Goal: Find specific page/section: Find specific page/section

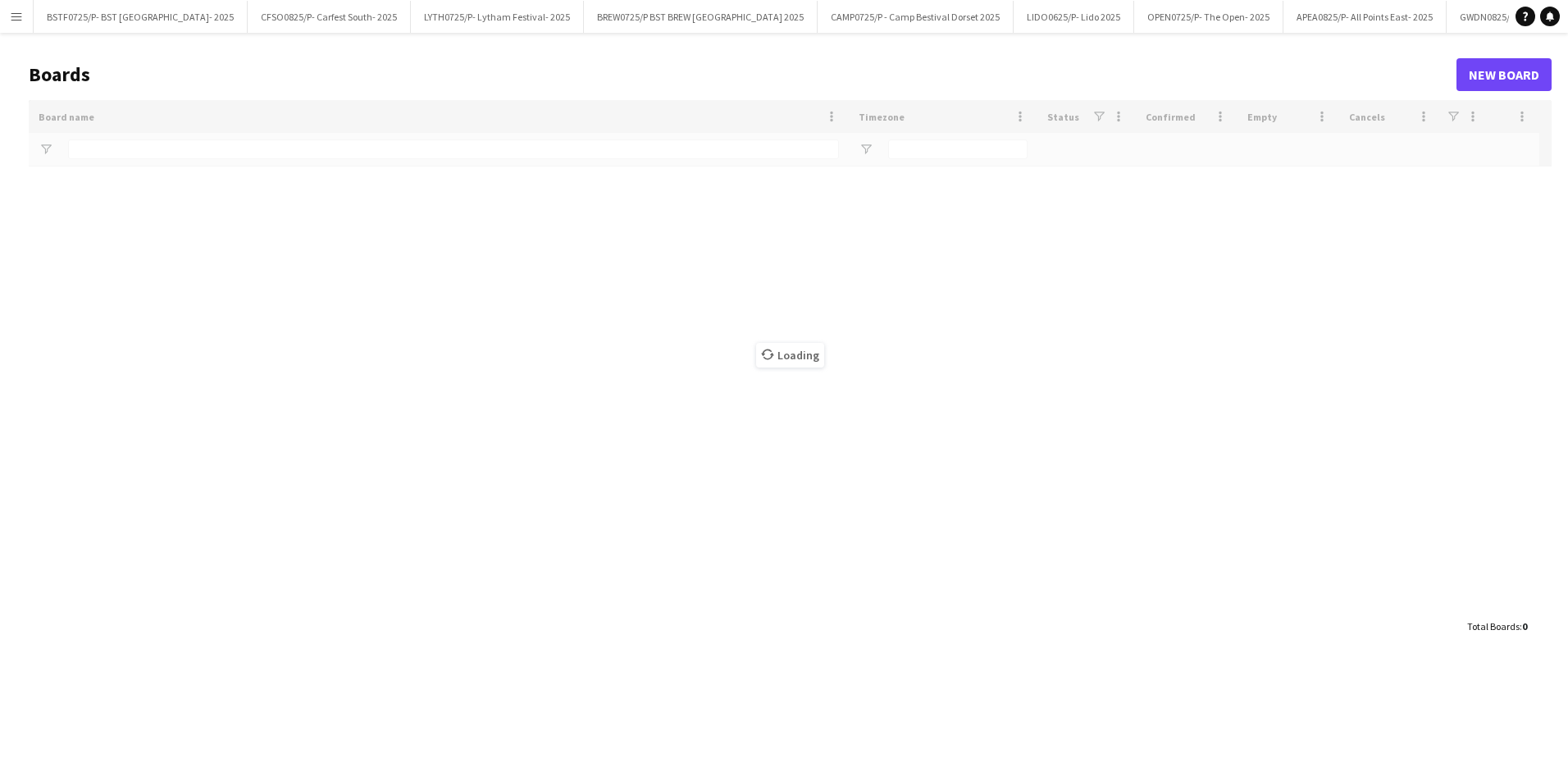
type input "*****"
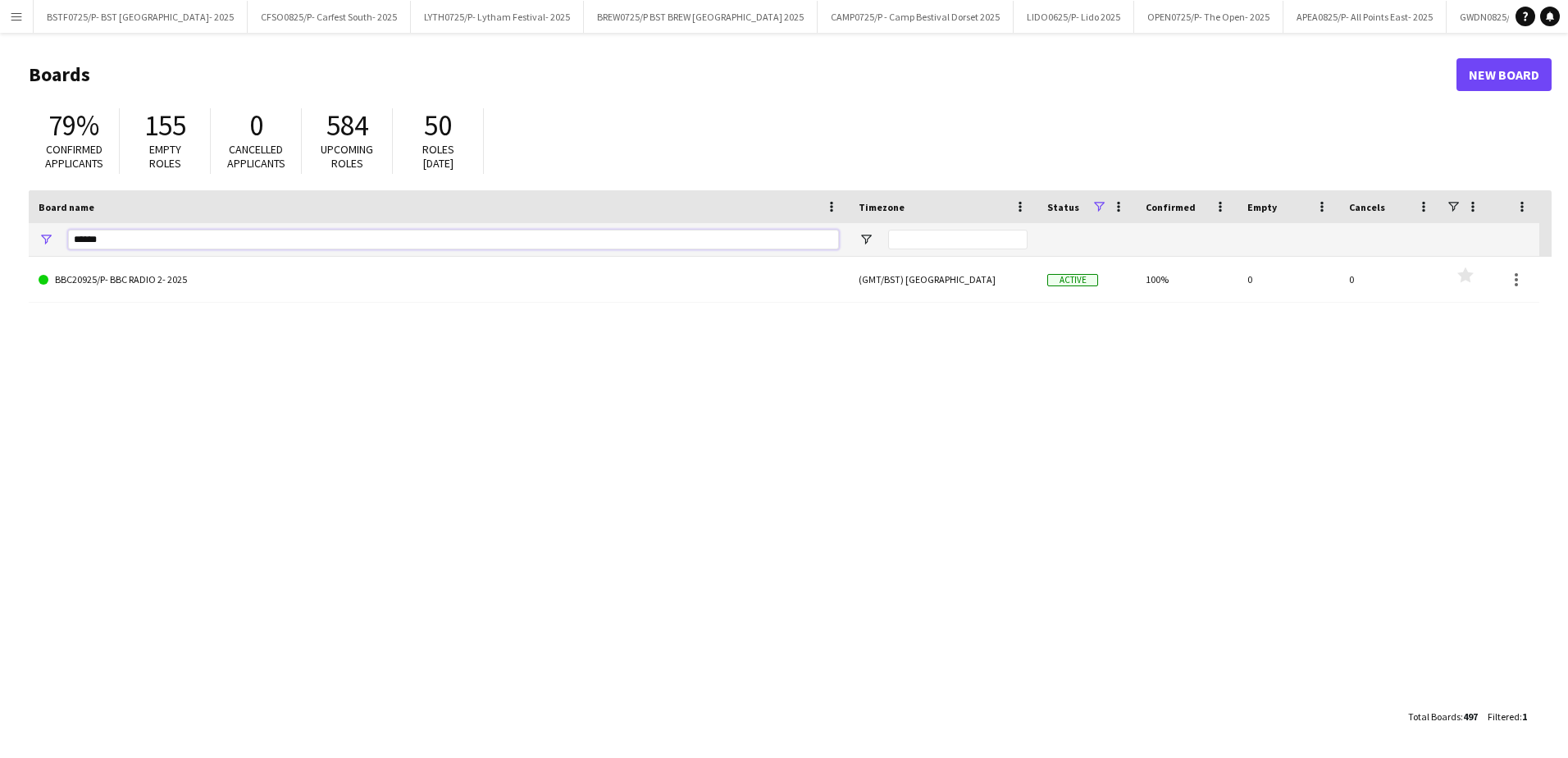
drag, startPoint x: 127, startPoint y: 245, endPoint x: -3, endPoint y: 246, distance: 130.0
click at [0, 246] on html "Menu Boards Boards Boards All jobs Status Workforce Workforce My Workforce Recr…" at bounding box center [784, 379] width 1568 height 758
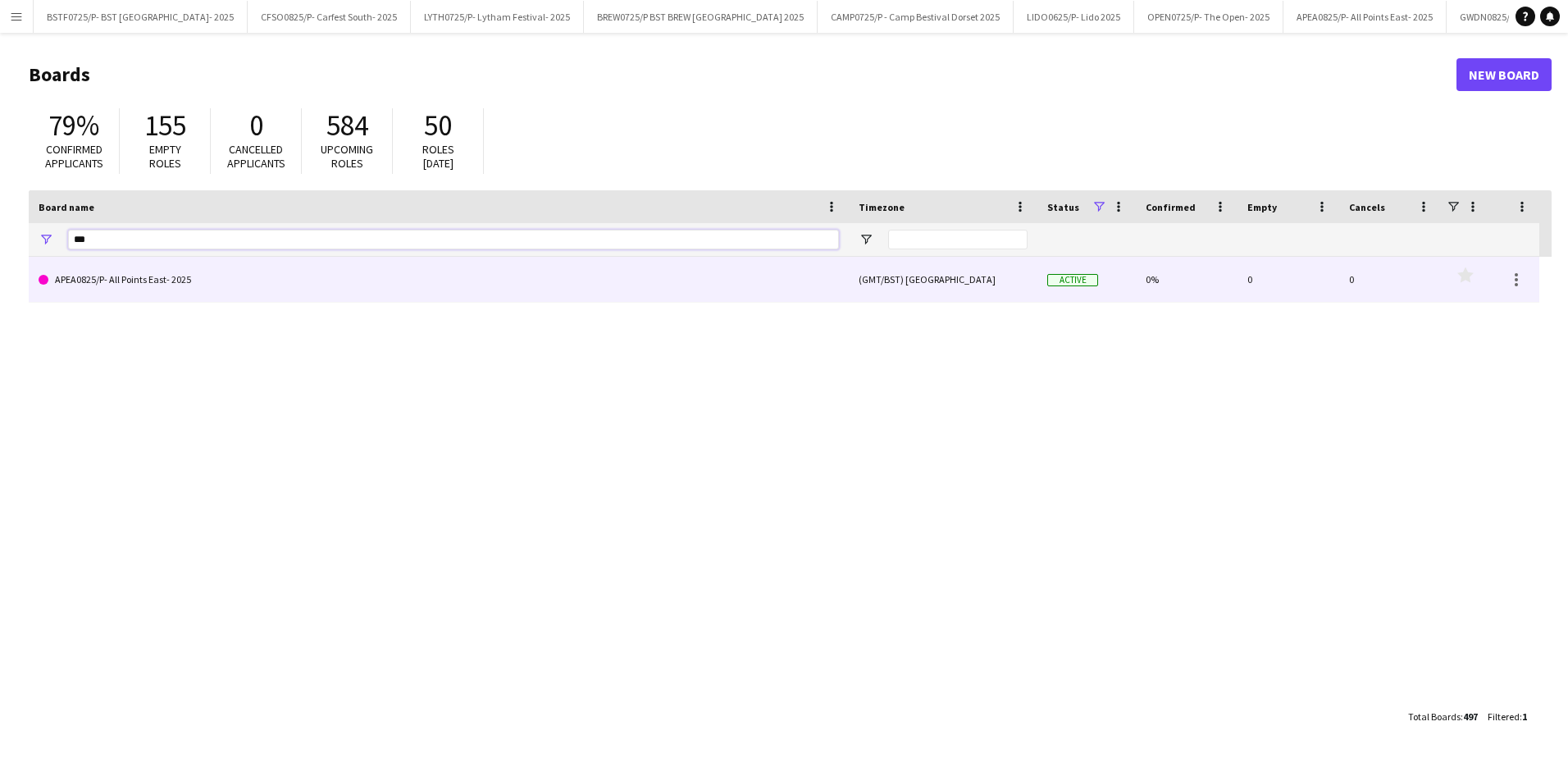
type input "***"
click at [83, 284] on link "APEA0825/P- All Points East- 2025" at bounding box center [439, 280] width 800 height 46
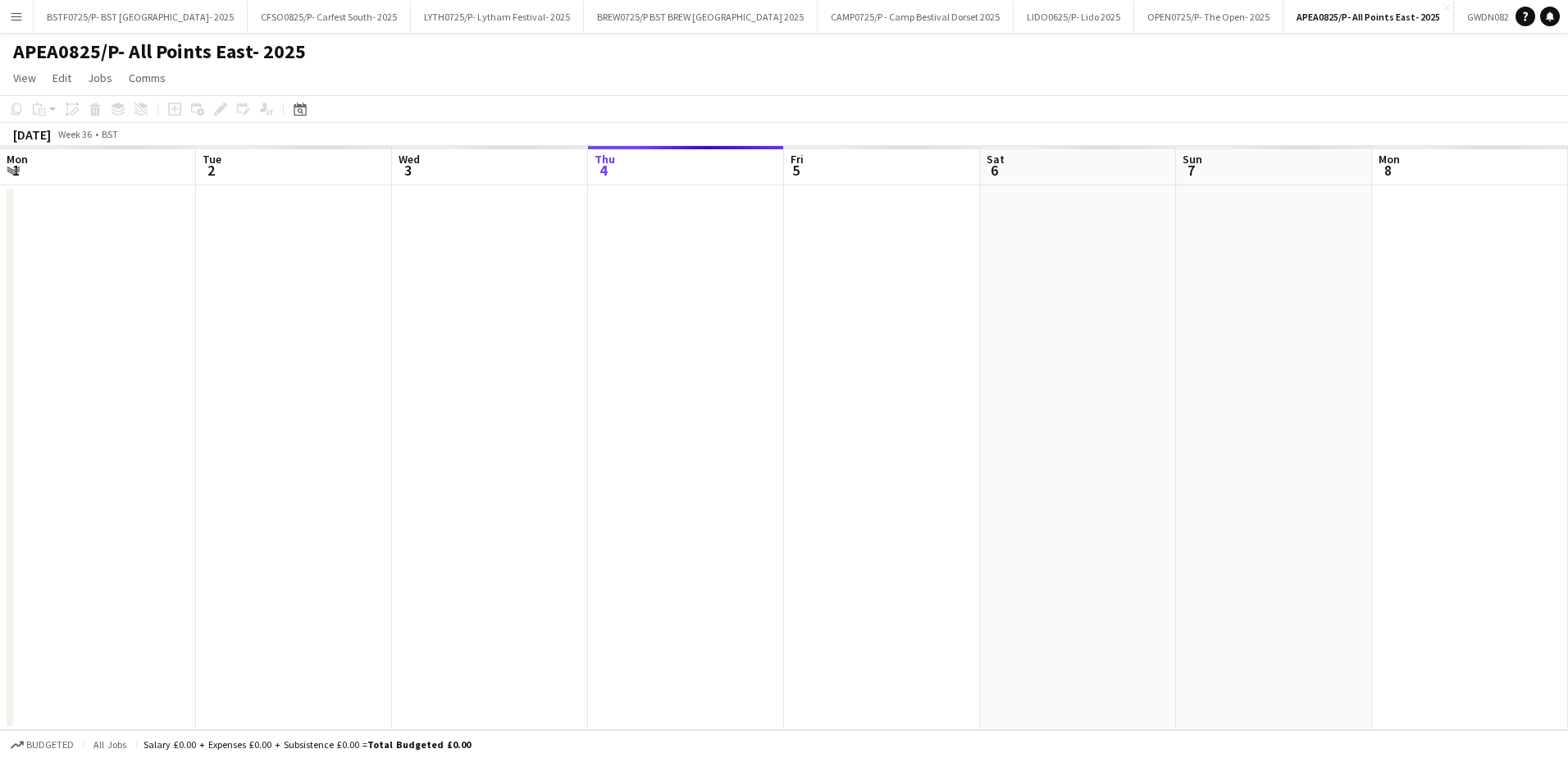
scroll to position [0, 392]
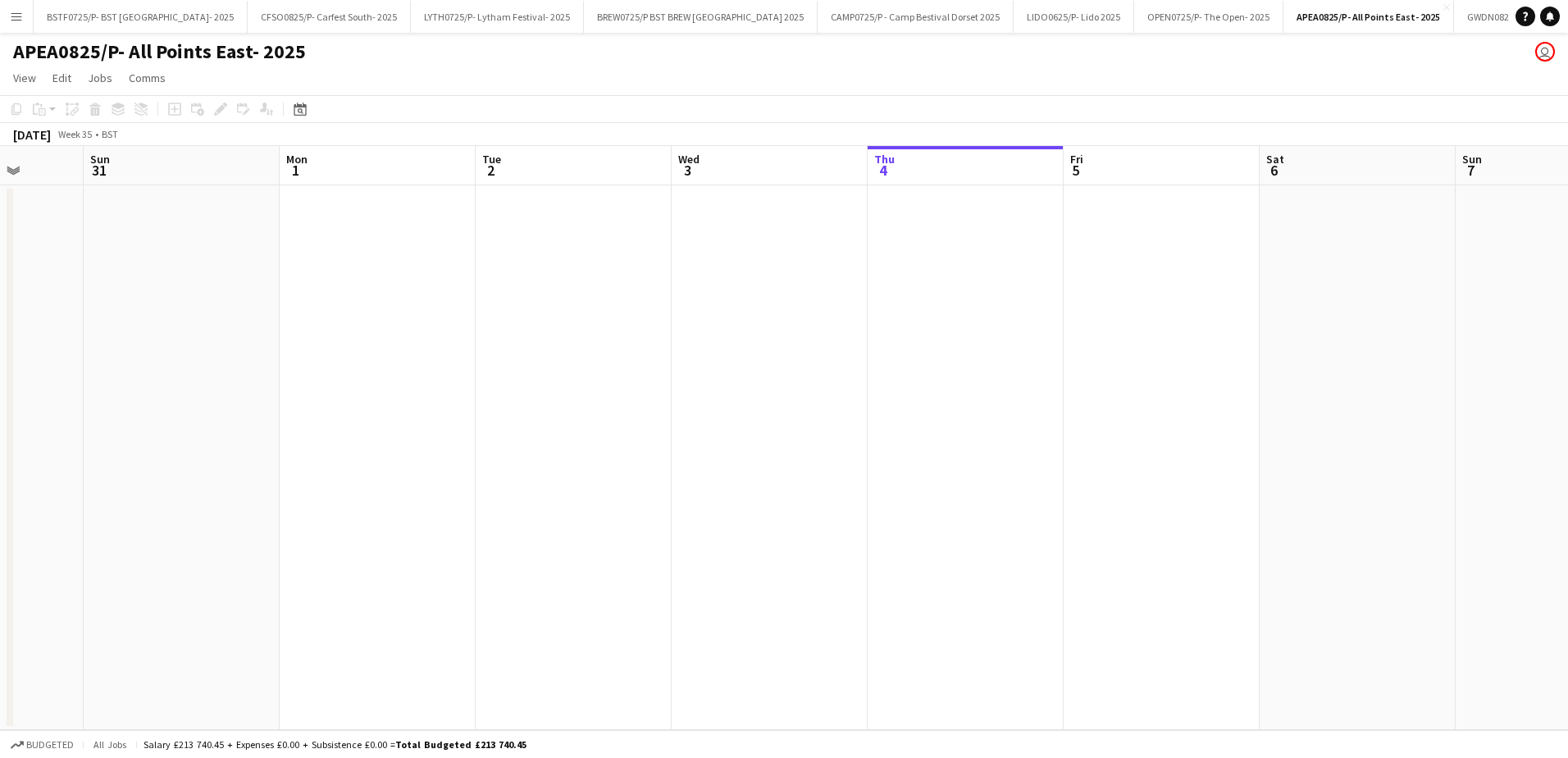
drag, startPoint x: 287, startPoint y: 501, endPoint x: 1149, endPoint y: 485, distance: 862.1
click at [1130, 492] on app-calendar-viewport "Thu 28 Fri 29 Sat 30 Sun 31 Mon 1 Tue 2 Wed 3 Thu 4 Fri 5 Sat 6 Sun 7 Mon 8 Tue…" at bounding box center [784, 438] width 1568 height 584
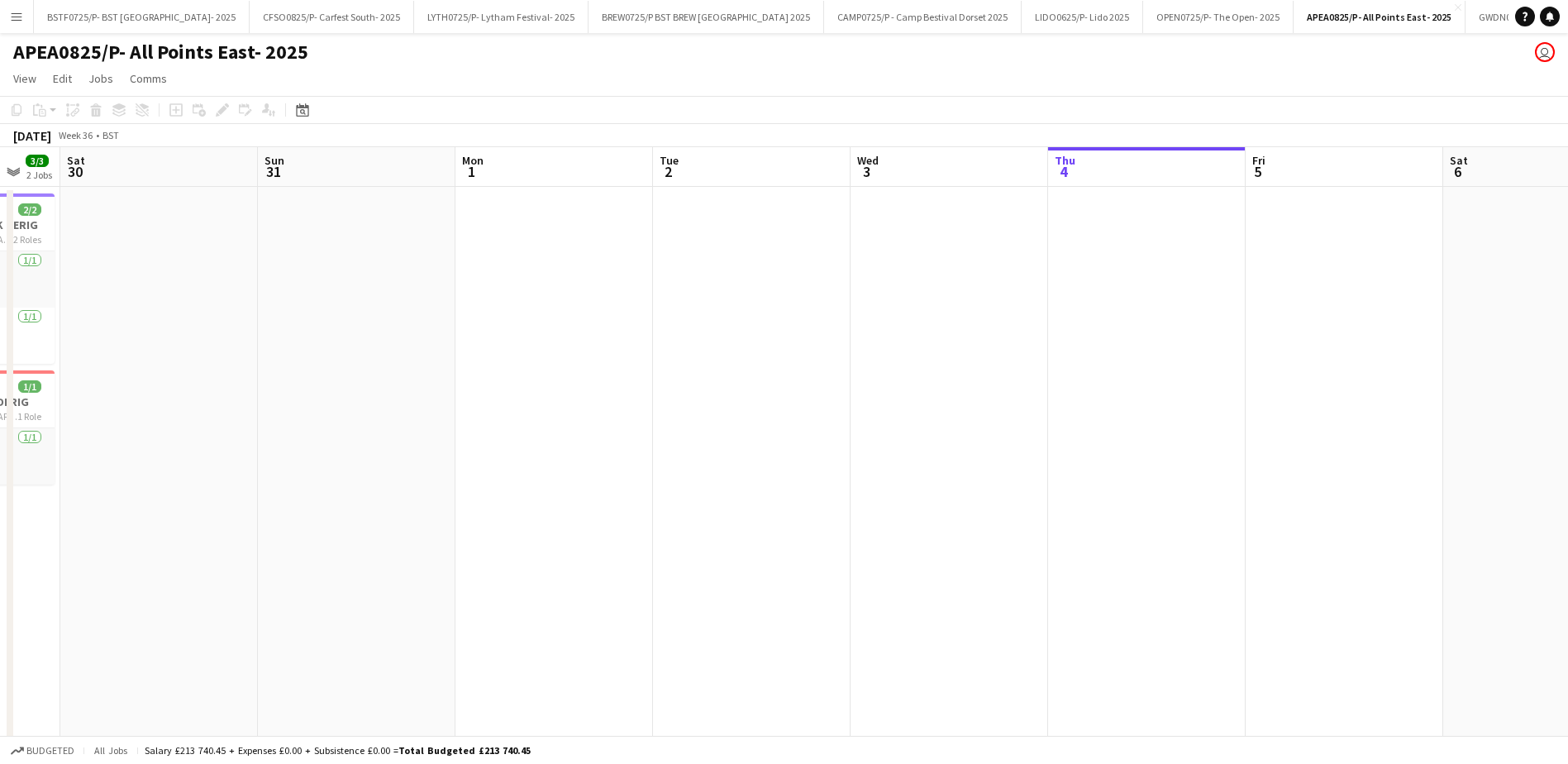
drag, startPoint x: 437, startPoint y: 511, endPoint x: 230, endPoint y: 601, distance: 225.7
click at [1226, 504] on app-calendar-viewport "Thu 28 11/12 3 Jobs Fri 29 3/3 2 Jobs Sat 30 Sun 31 Mon 1 Tue 2 Wed 3 Thu 4 Fri…" at bounding box center [784, 558] width 1568 height 823
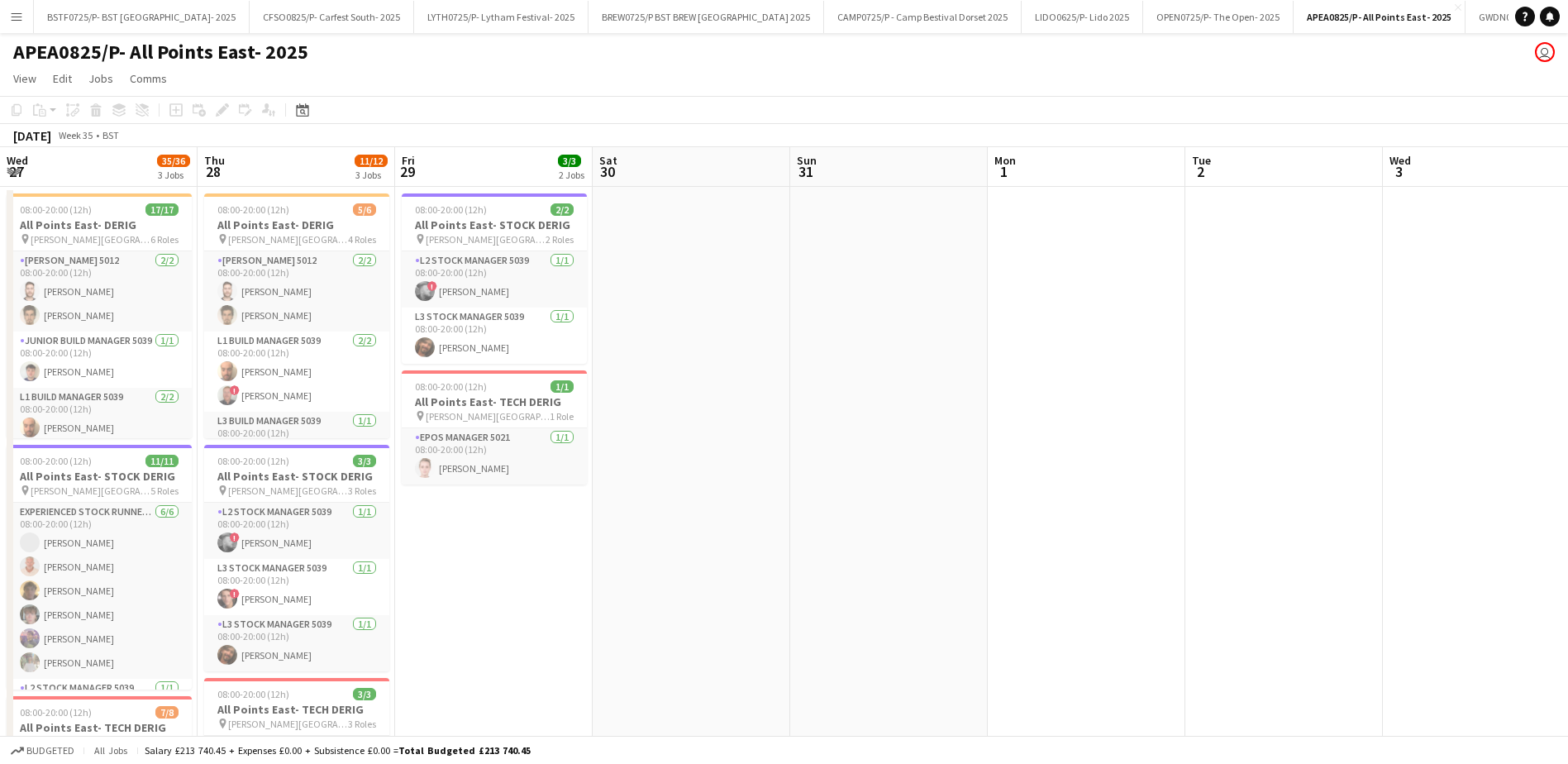
click at [771, 533] on app-calendar-viewport "Mon 25 38/39 3 Jobs Tue 26 41/41 3 Jobs Wed 27 35/36 3 Jobs Thu 28 11/12 3 Jobs…" at bounding box center [784, 560] width 1568 height 827
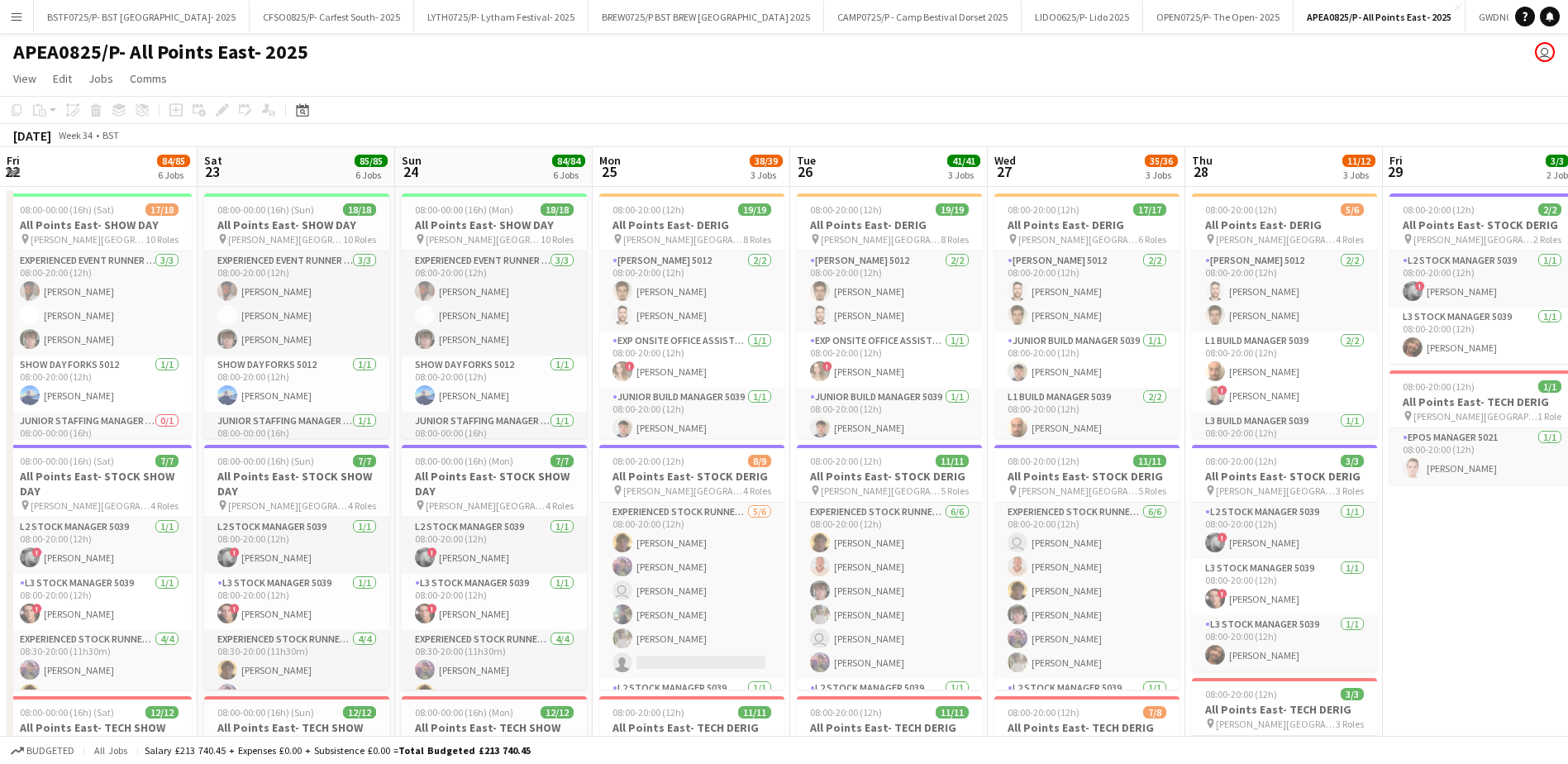
drag, startPoint x: 248, startPoint y: 537, endPoint x: 864, endPoint y: 490, distance: 617.8
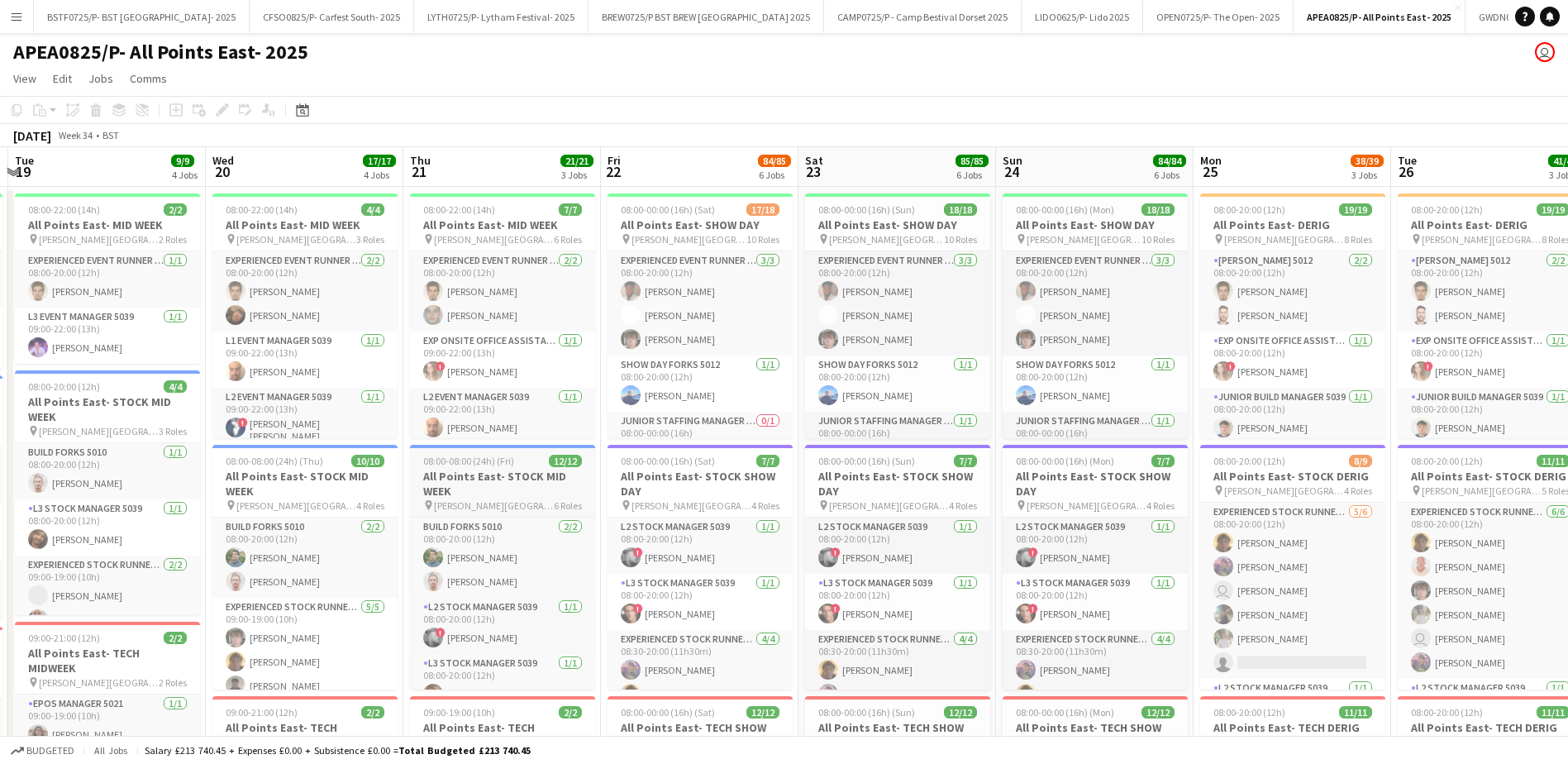
drag, startPoint x: 364, startPoint y: 511, endPoint x: 857, endPoint y: 478, distance: 494.1
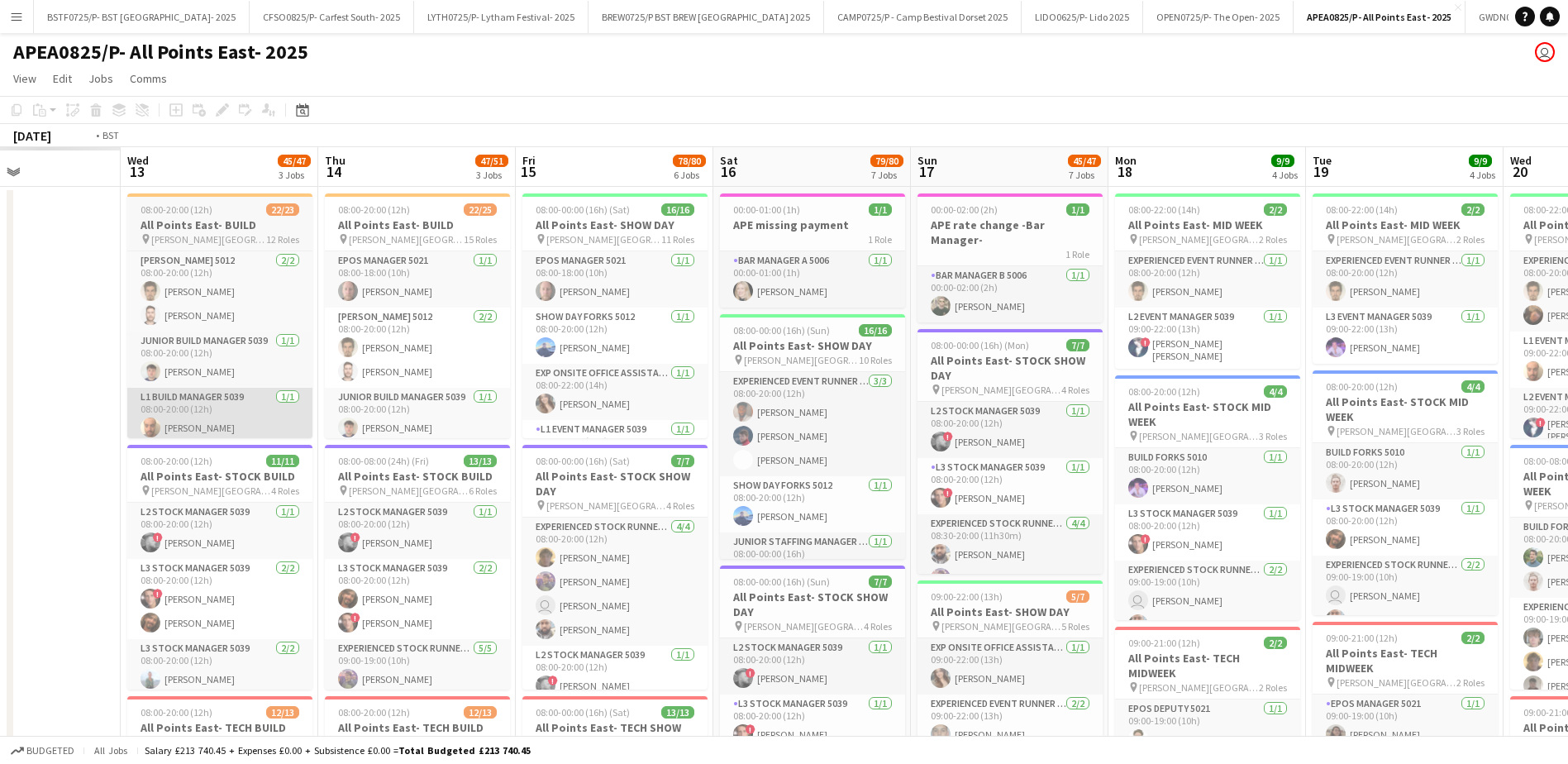
drag, startPoint x: 318, startPoint y: 455, endPoint x: 630, endPoint y: 397, distance: 317.3
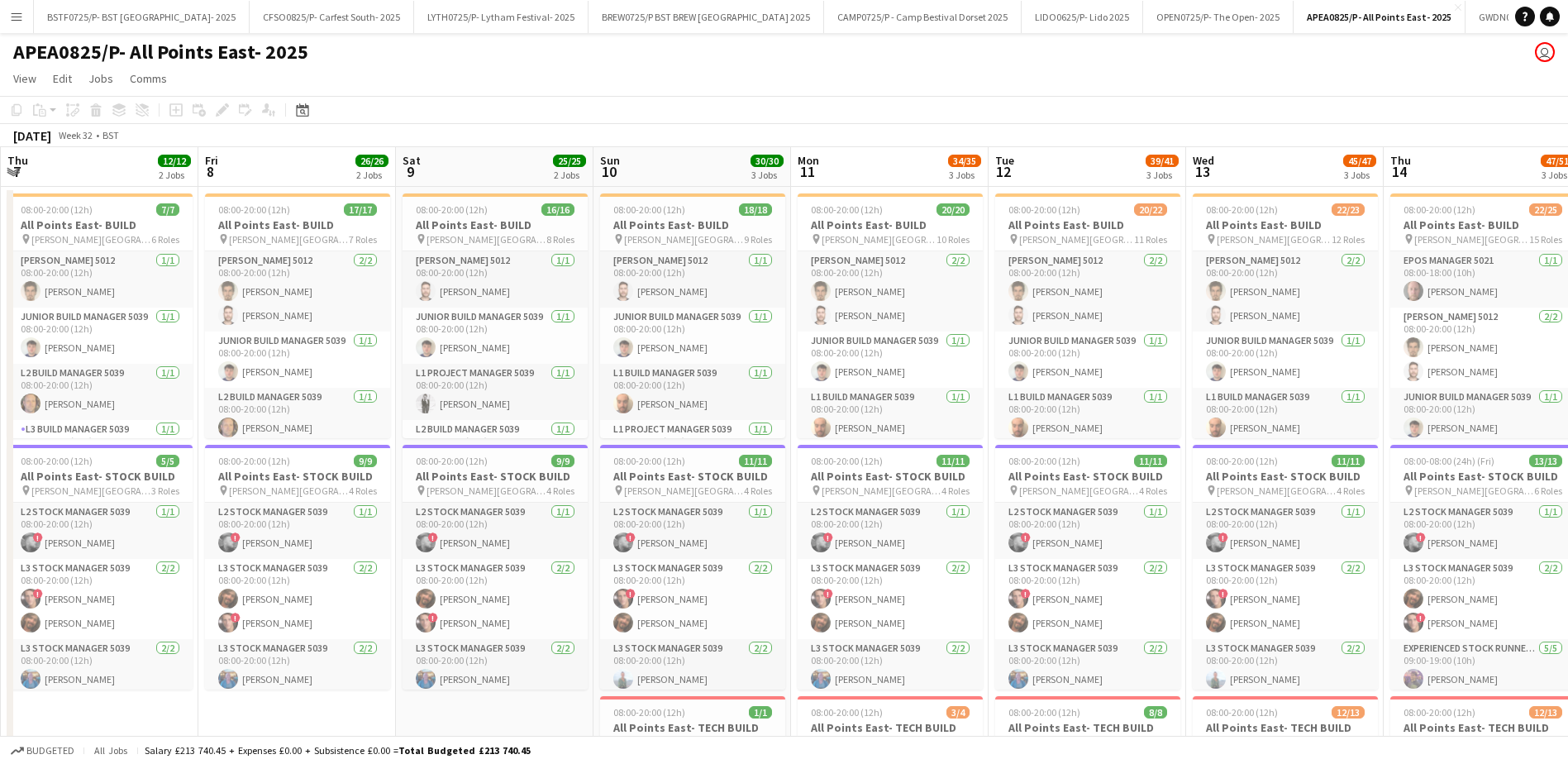
scroll to position [0, 392]
drag, startPoint x: 270, startPoint y: 472, endPoint x: 960, endPoint y: 440, distance: 690.7
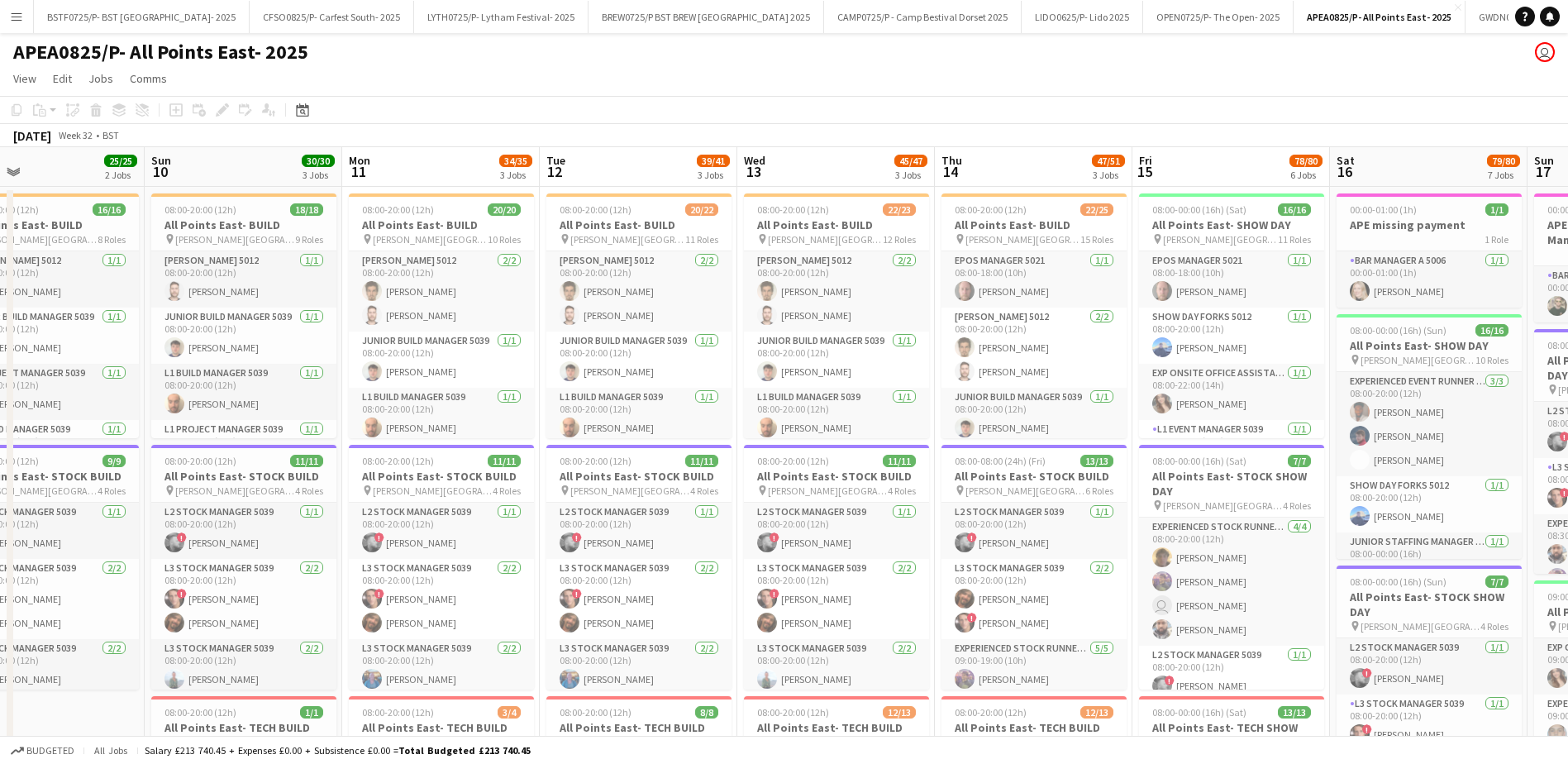
scroll to position [0, 510]
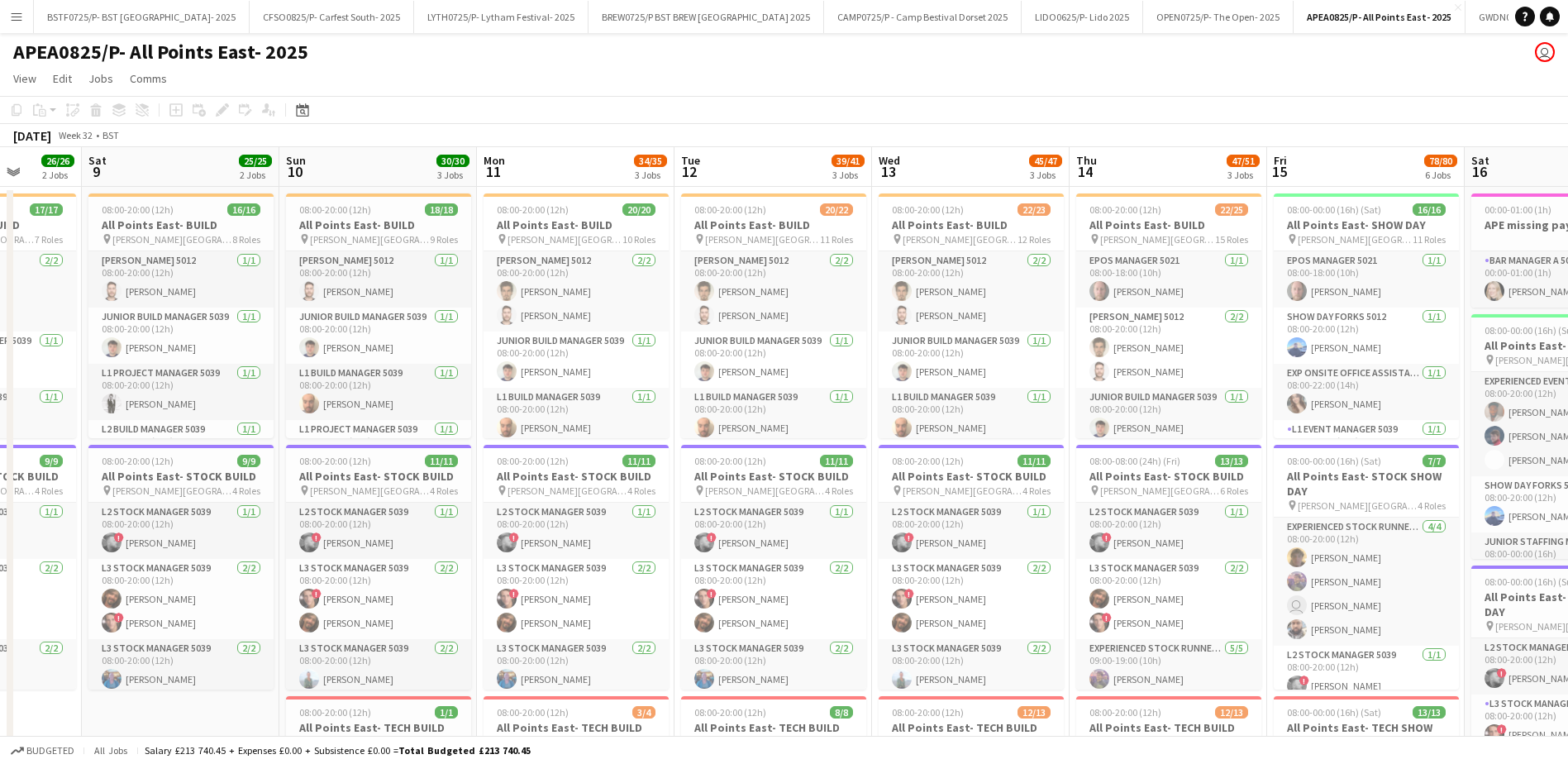
drag, startPoint x: 452, startPoint y: 500, endPoint x: 136, endPoint y: 523, distance: 316.8
click at [746, 82] on app-page-menu "View Day view expanded Day view collapsed Month view Date picker Jump to [DATE]…" at bounding box center [784, 80] width 1568 height 31
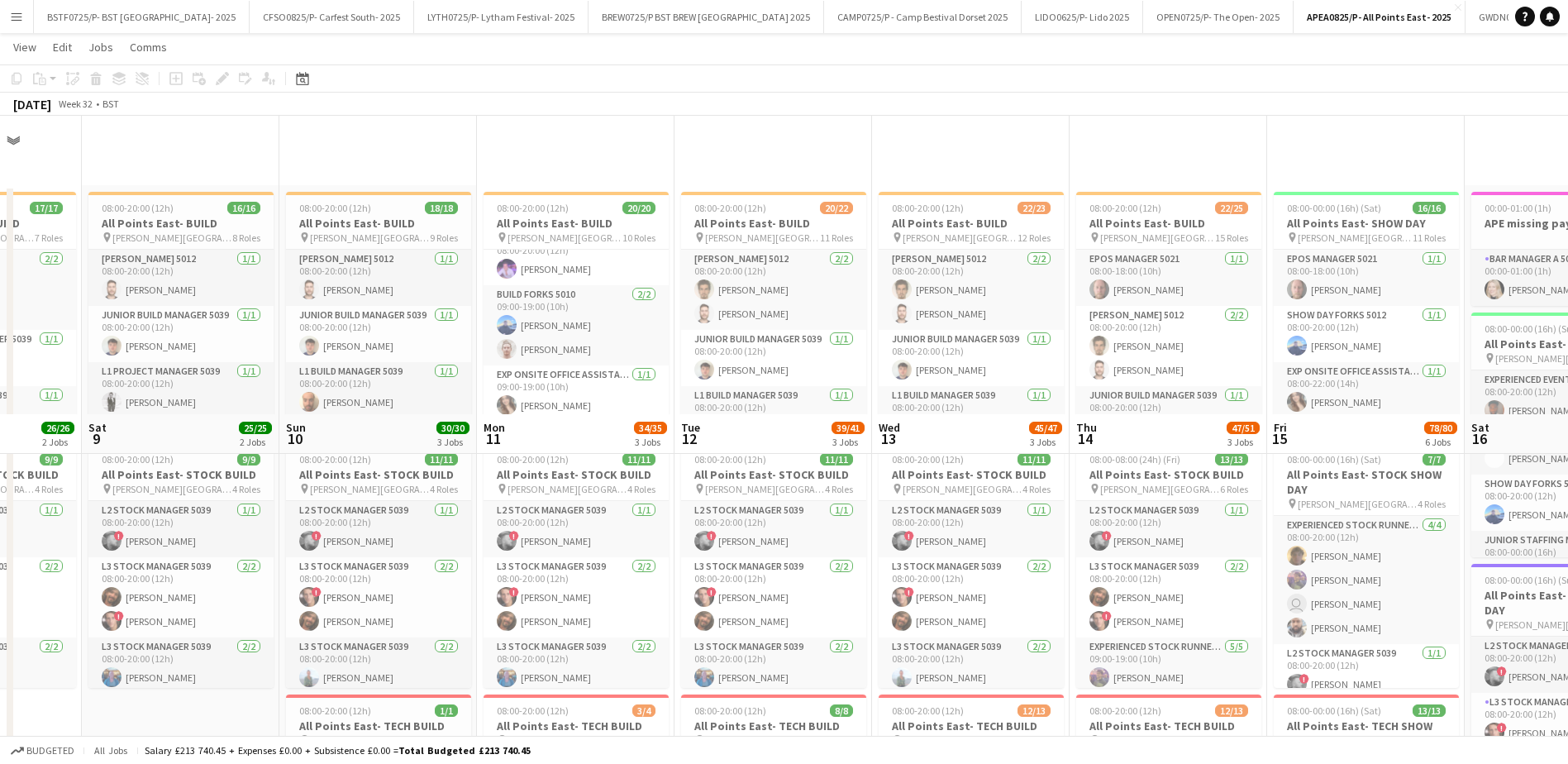
scroll to position [668, 0]
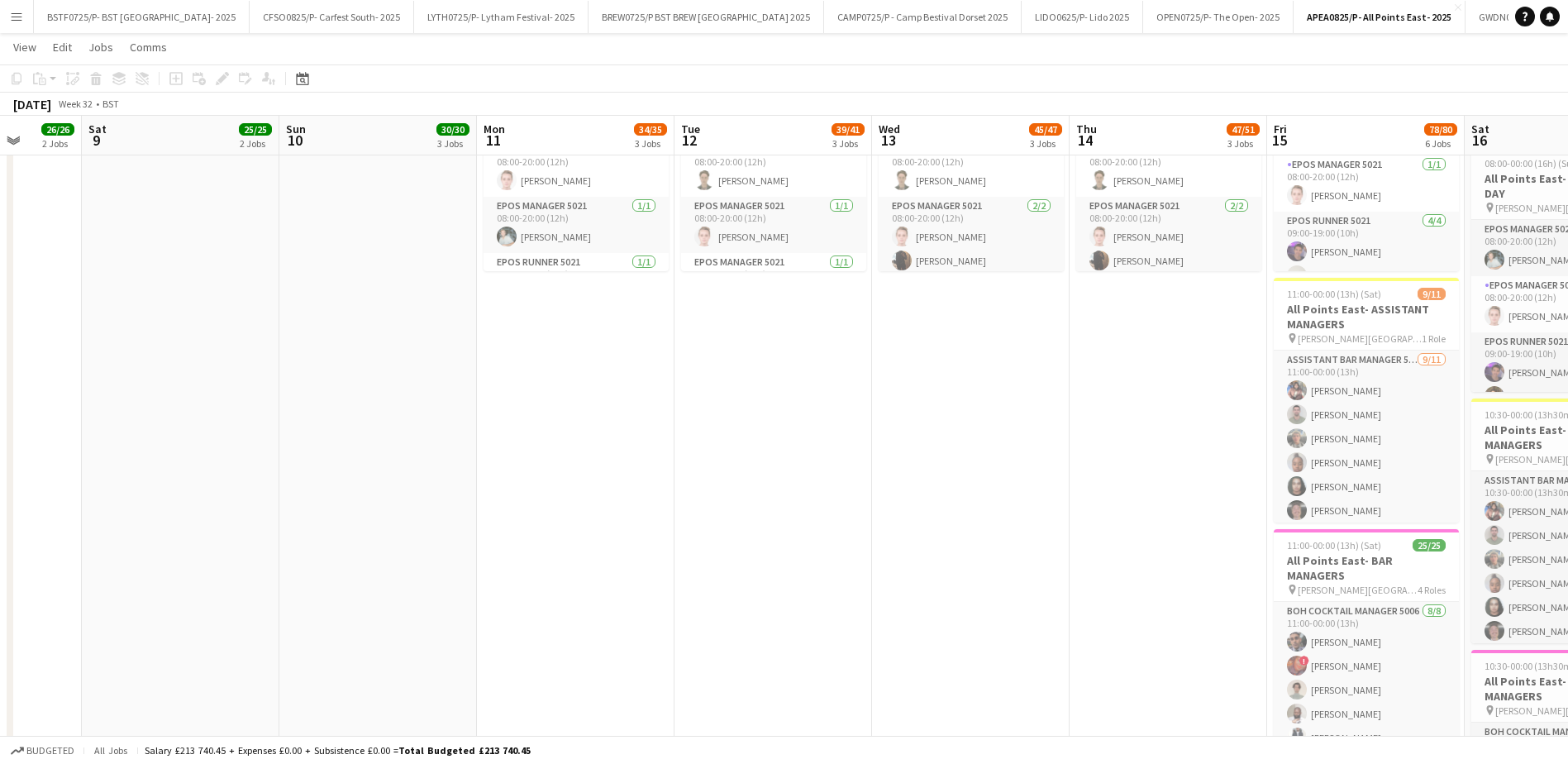
click at [797, 691] on app-date-cell "08:00-20:00 (12h) 20/22 All Points East- BUILD pin [PERSON_NAME] [GEOGRAPHIC_DA…" at bounding box center [773, 349] width 197 height 1663
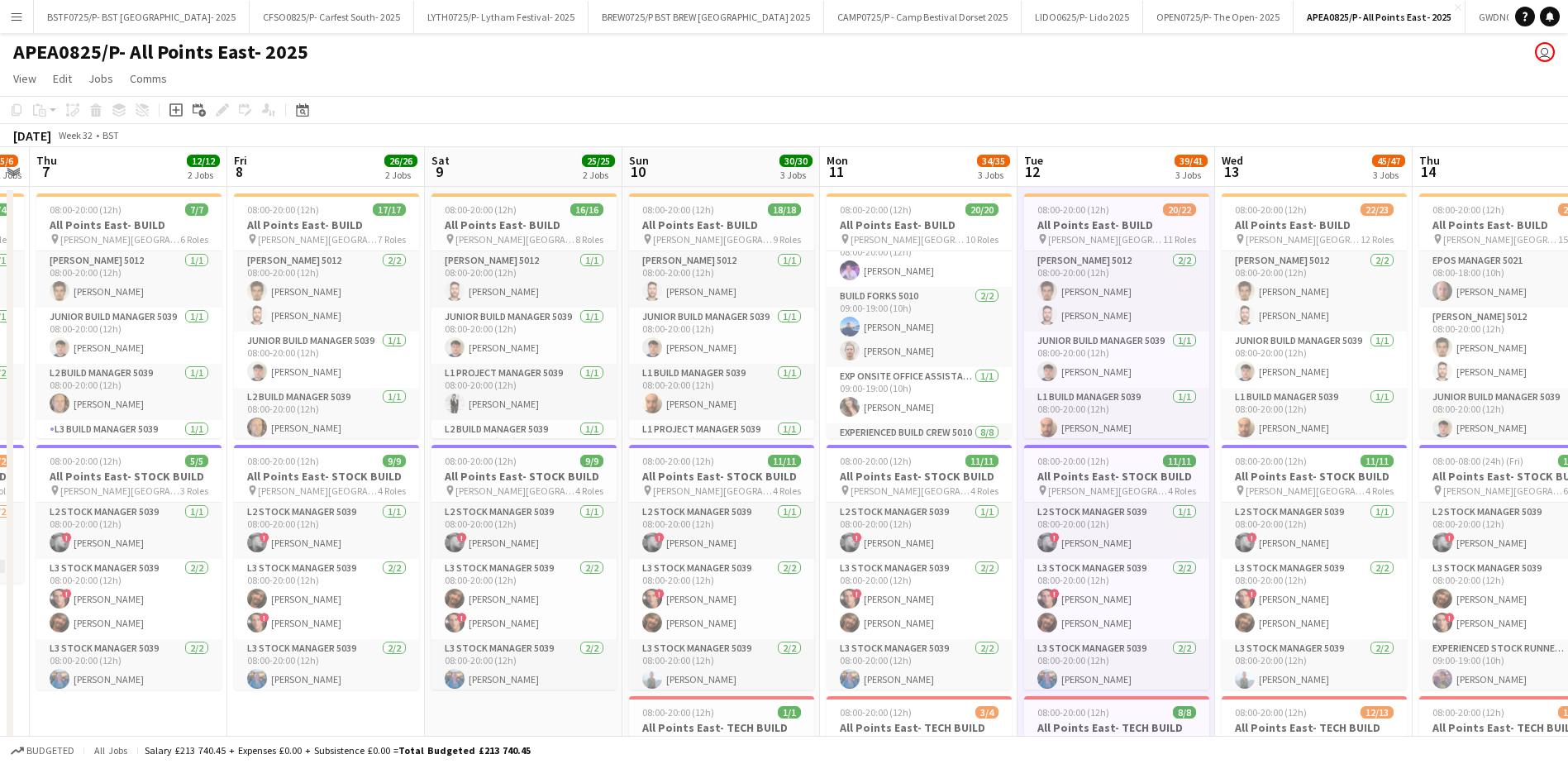
scroll to position [0, 343]
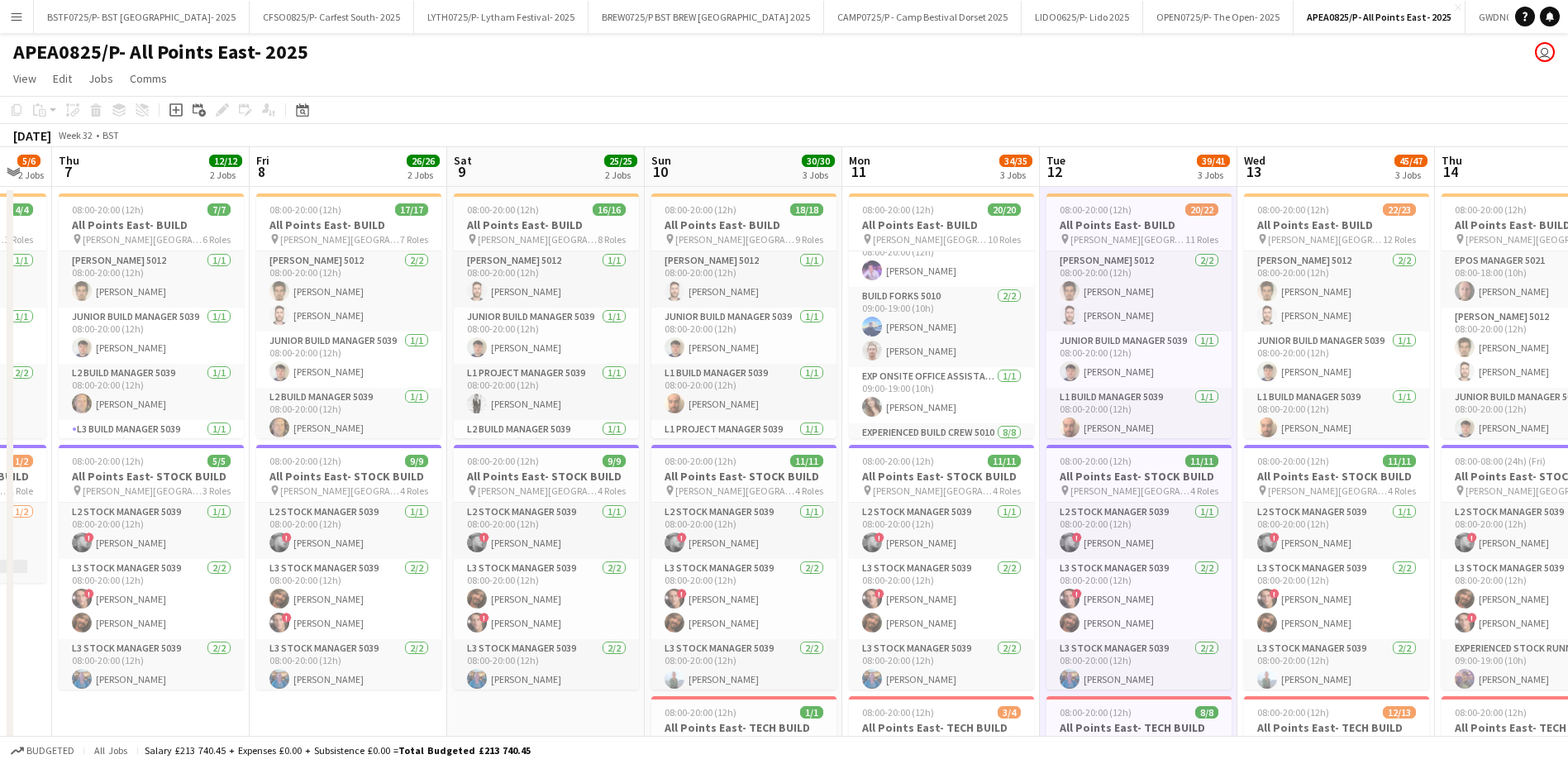
drag, startPoint x: 521, startPoint y: 191, endPoint x: 886, endPoint y: 188, distance: 365.0
